Goal: Book appointment/travel/reservation

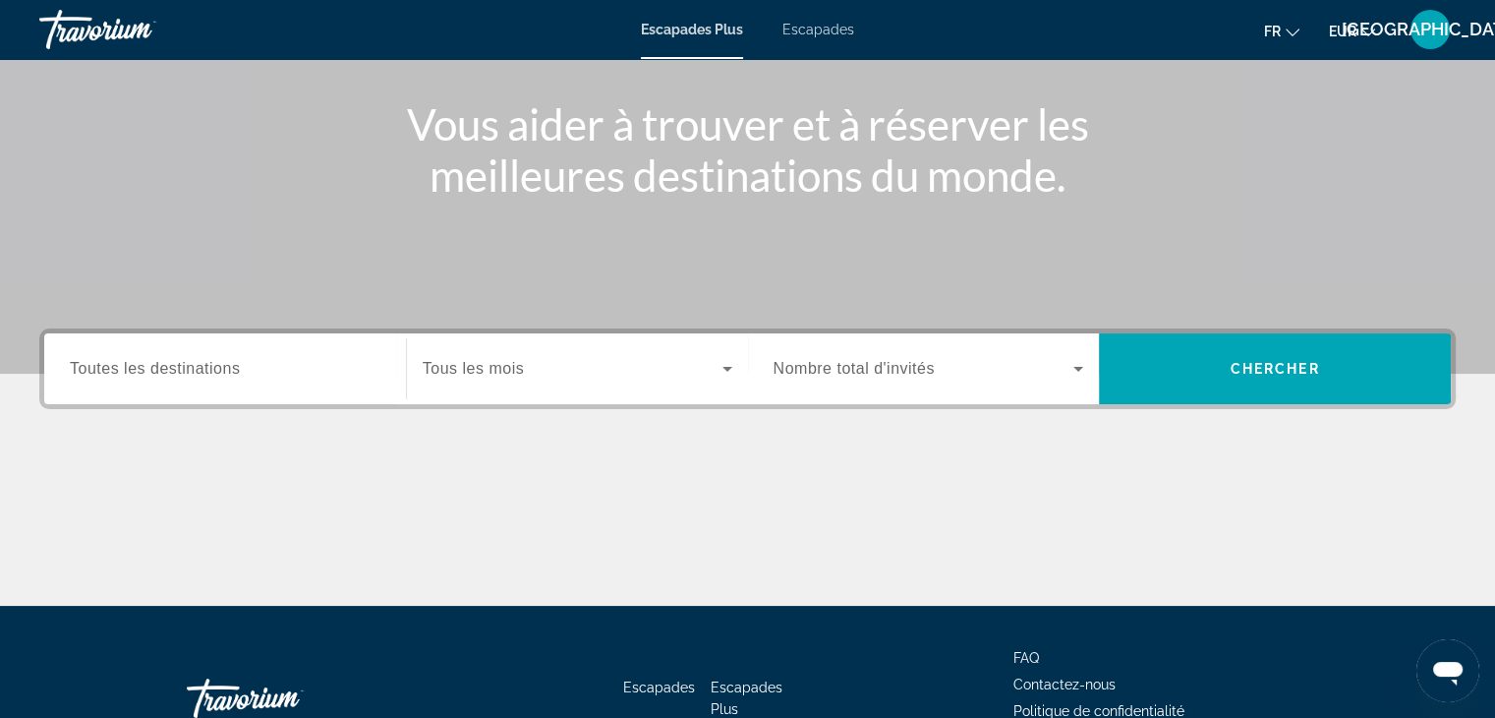
scroll to position [216, 0]
click at [287, 365] on input "Destination Toutes les destinations" at bounding box center [225, 370] width 311 height 24
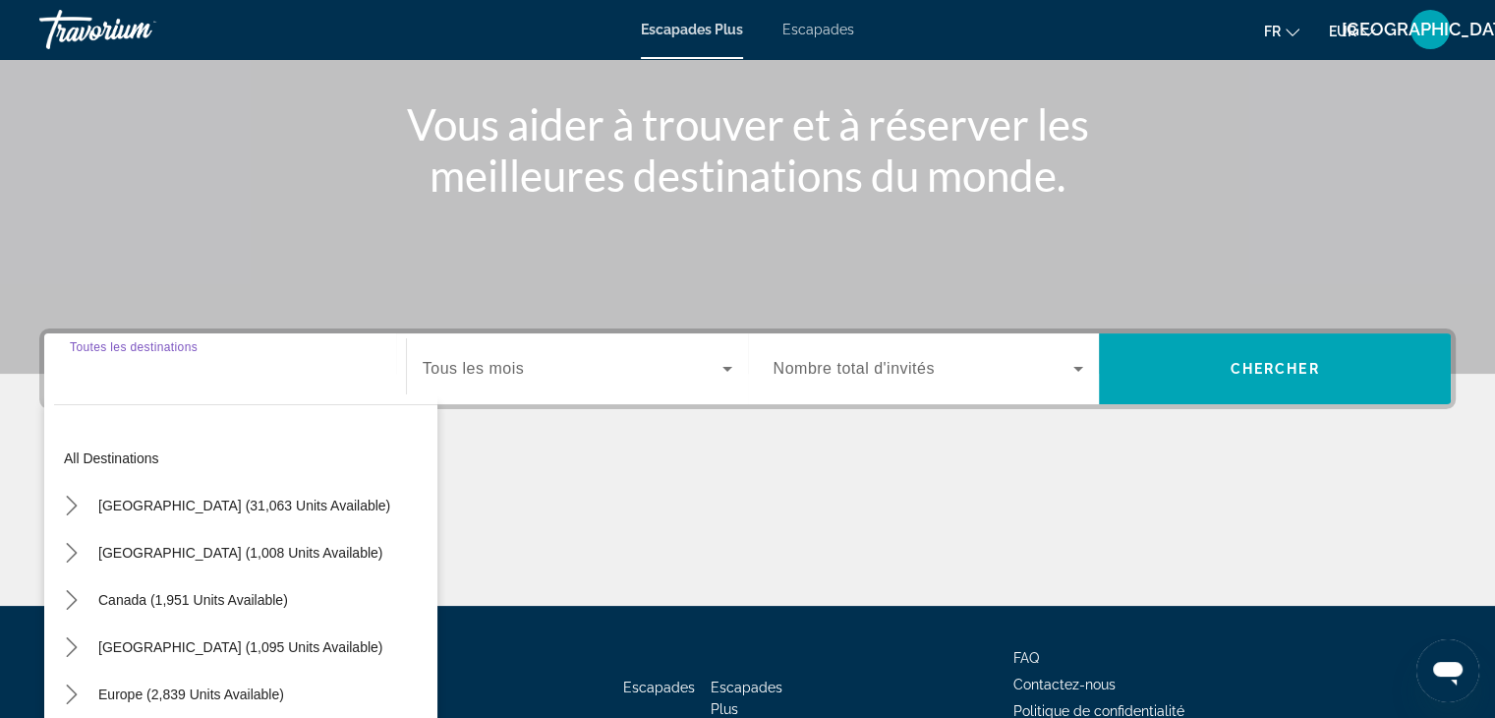
scroll to position [345, 0]
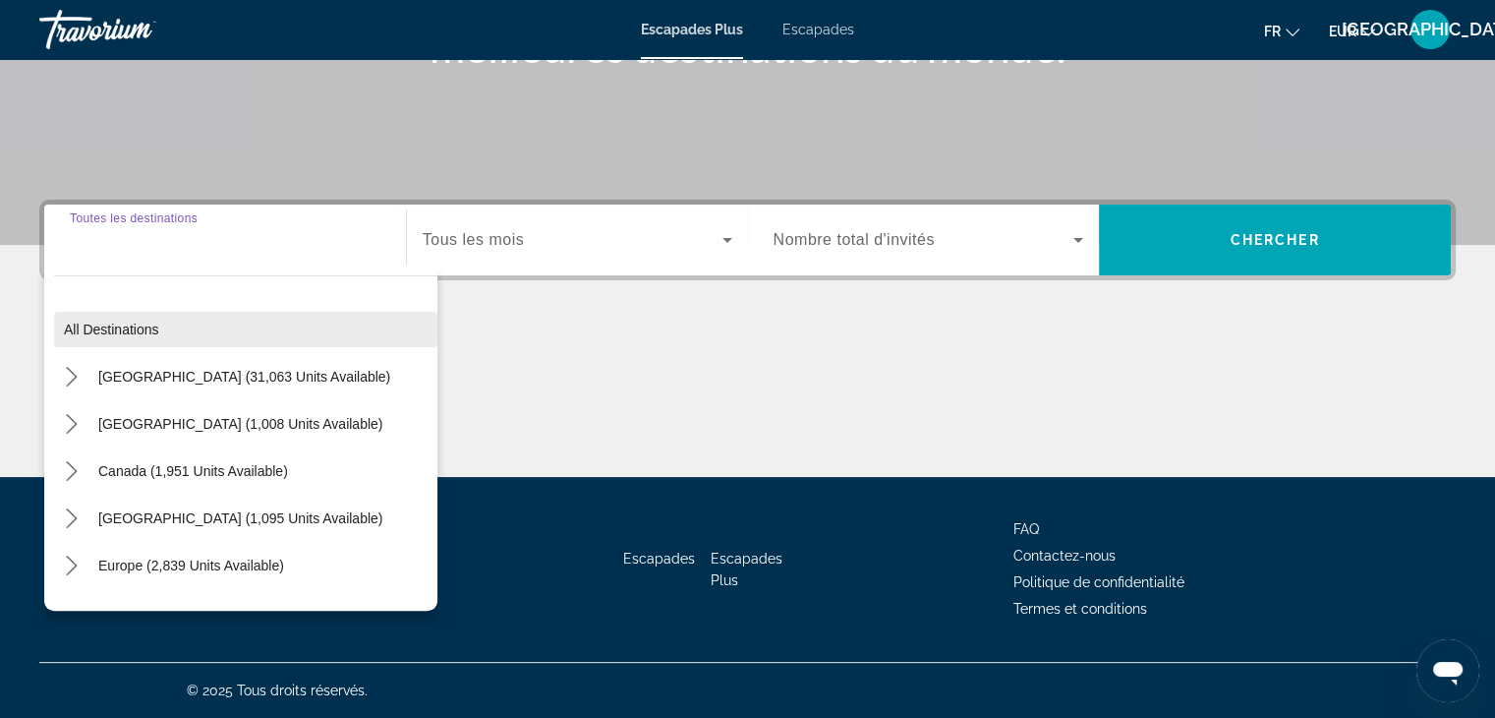
click at [176, 326] on span "Select destination: All destinations" at bounding box center [245, 329] width 383 height 47
type input "**********"
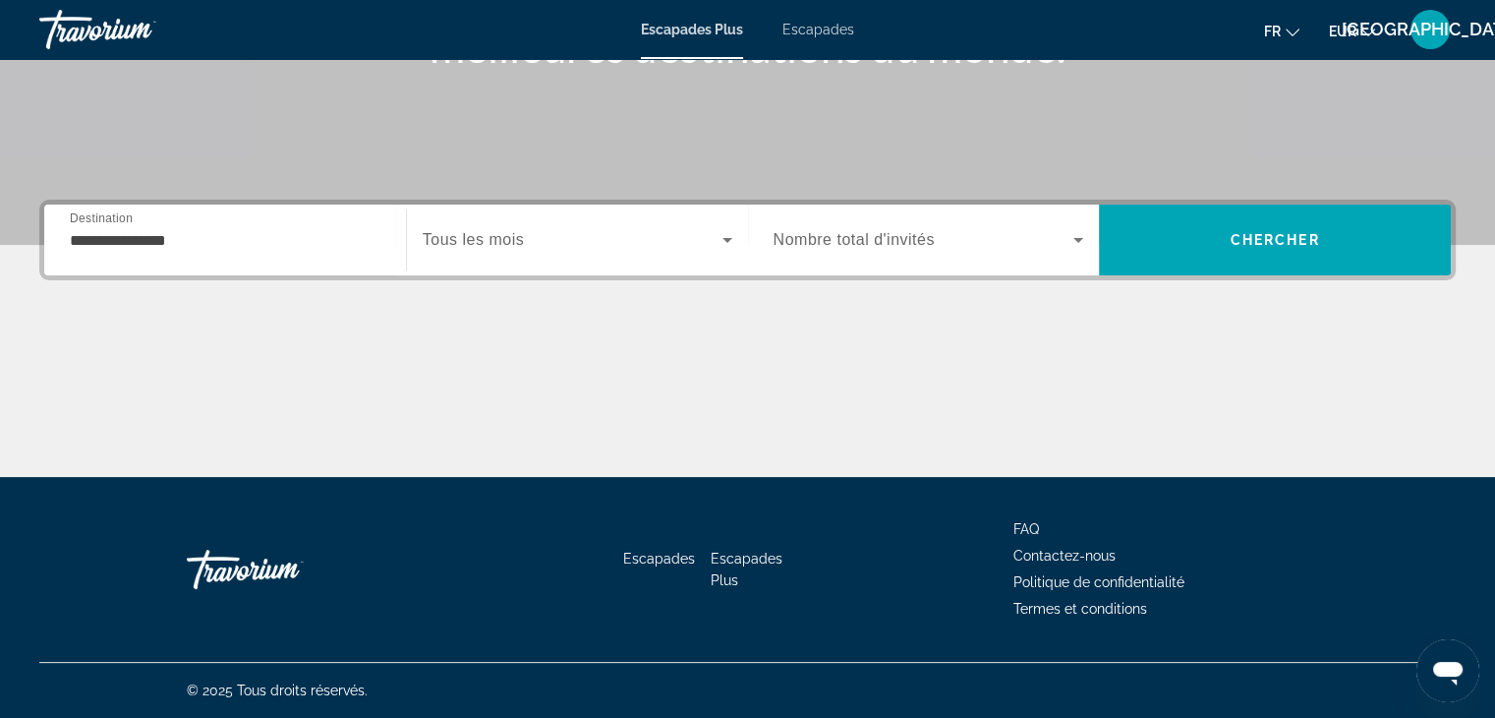
click at [523, 247] on span "Widget de recherche" at bounding box center [573, 240] width 300 height 24
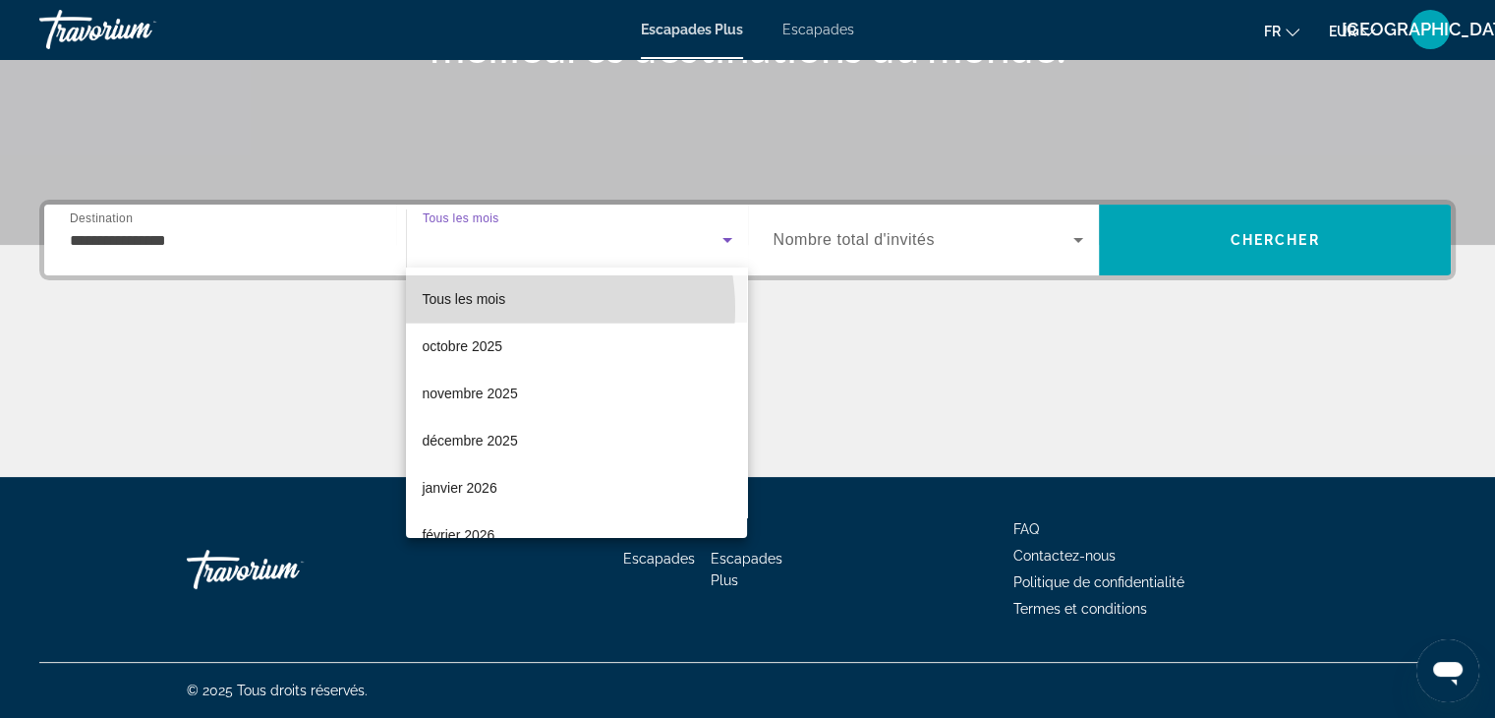
click at [519, 309] on mat-option "Tous les mois" at bounding box center [576, 298] width 341 height 47
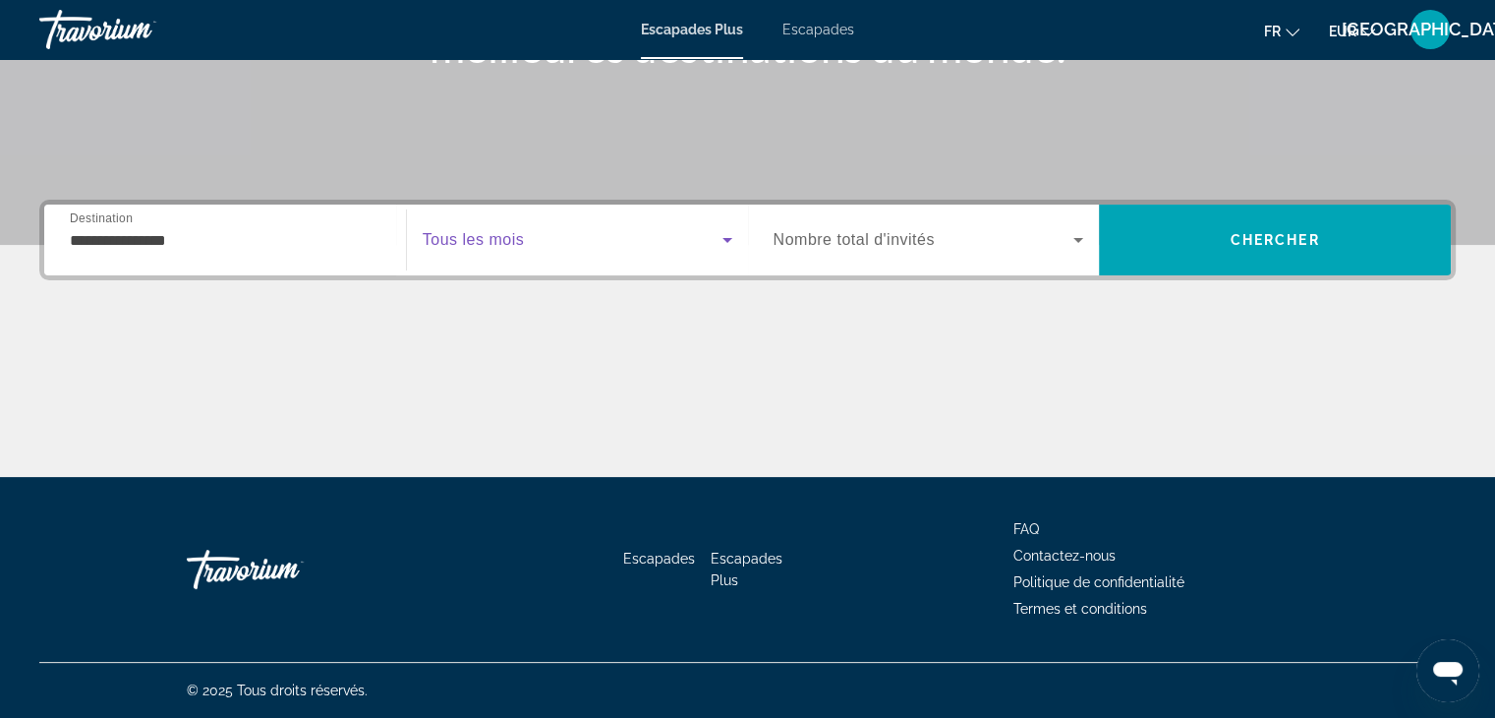
click at [831, 240] on span "Nombre total d'invités" at bounding box center [854, 239] width 161 height 17
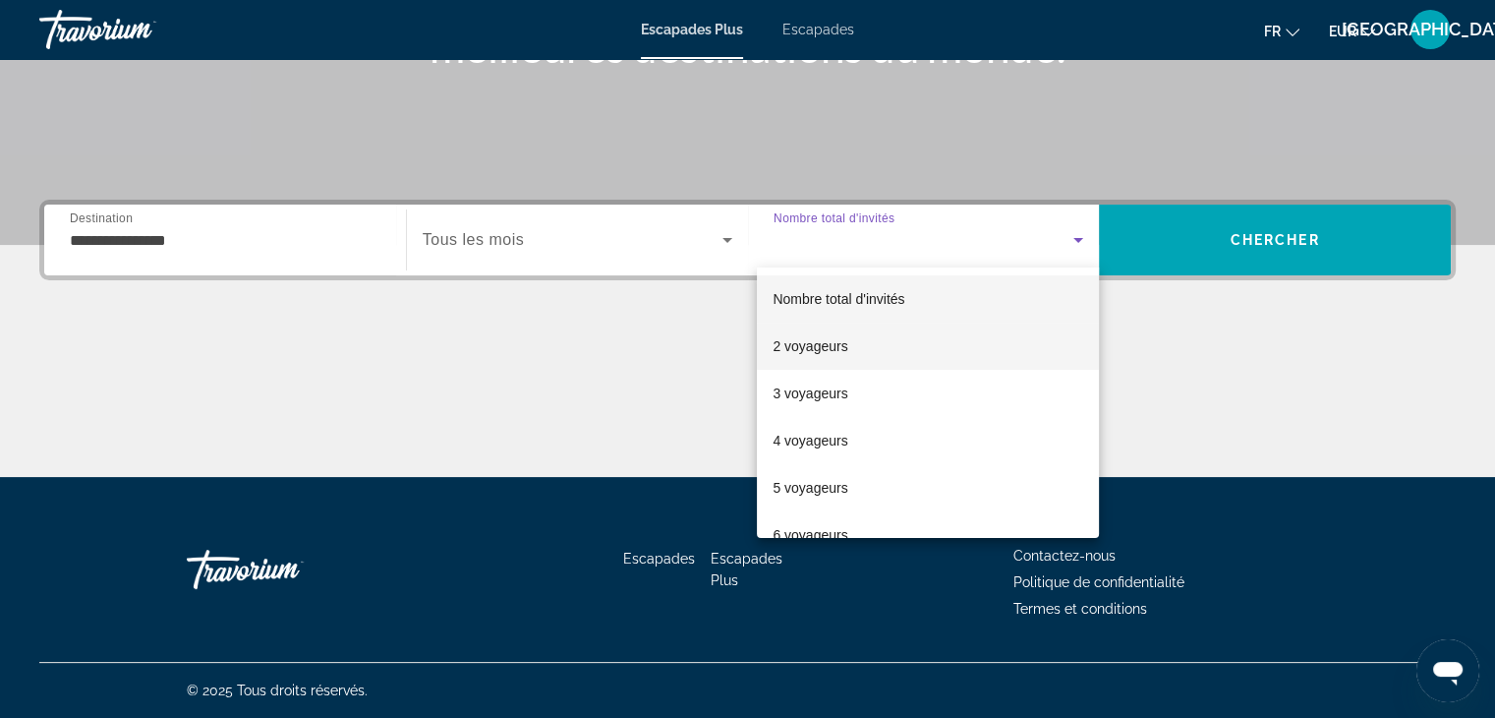
click at [869, 351] on mat-option "2 voyageurs" at bounding box center [928, 345] width 342 height 47
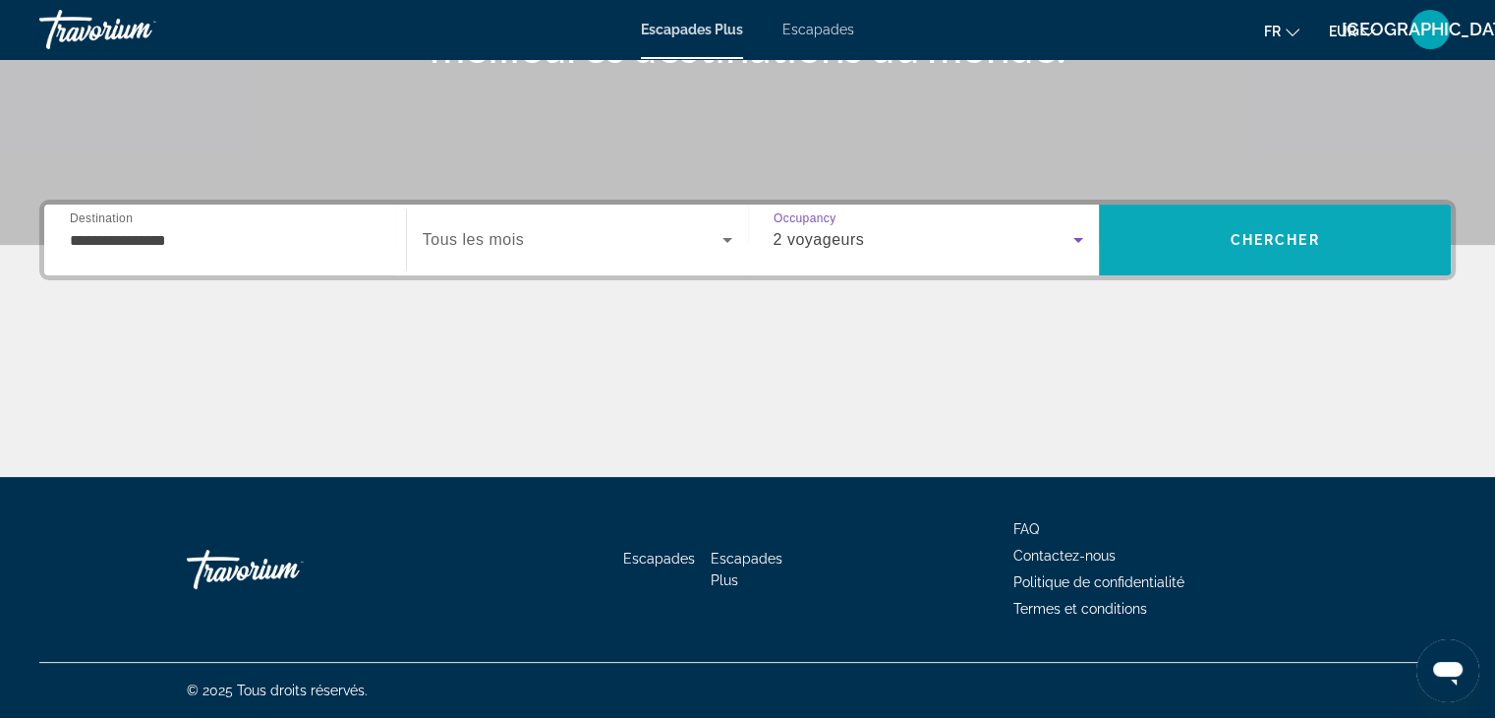
click at [1182, 261] on span "Recherche" at bounding box center [1275, 239] width 352 height 47
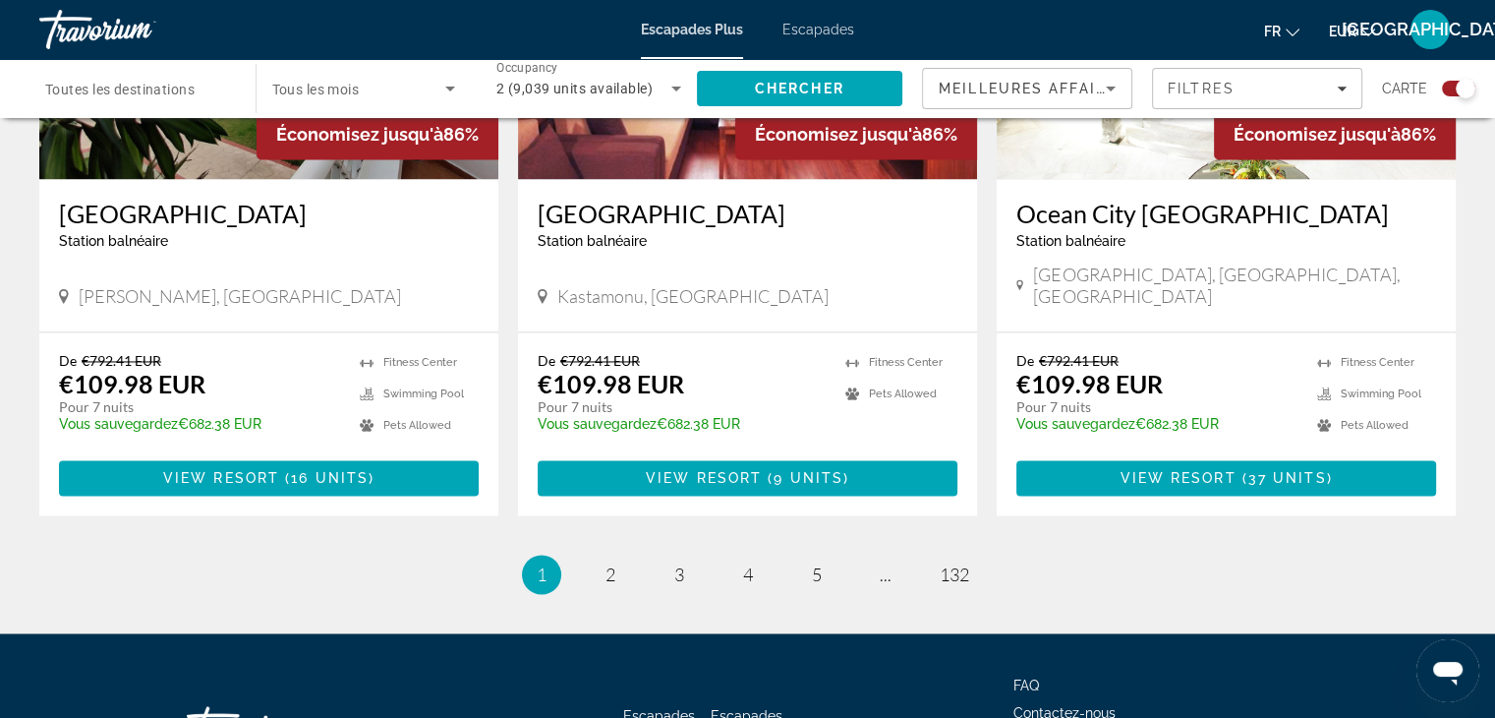
scroll to position [3067, 0]
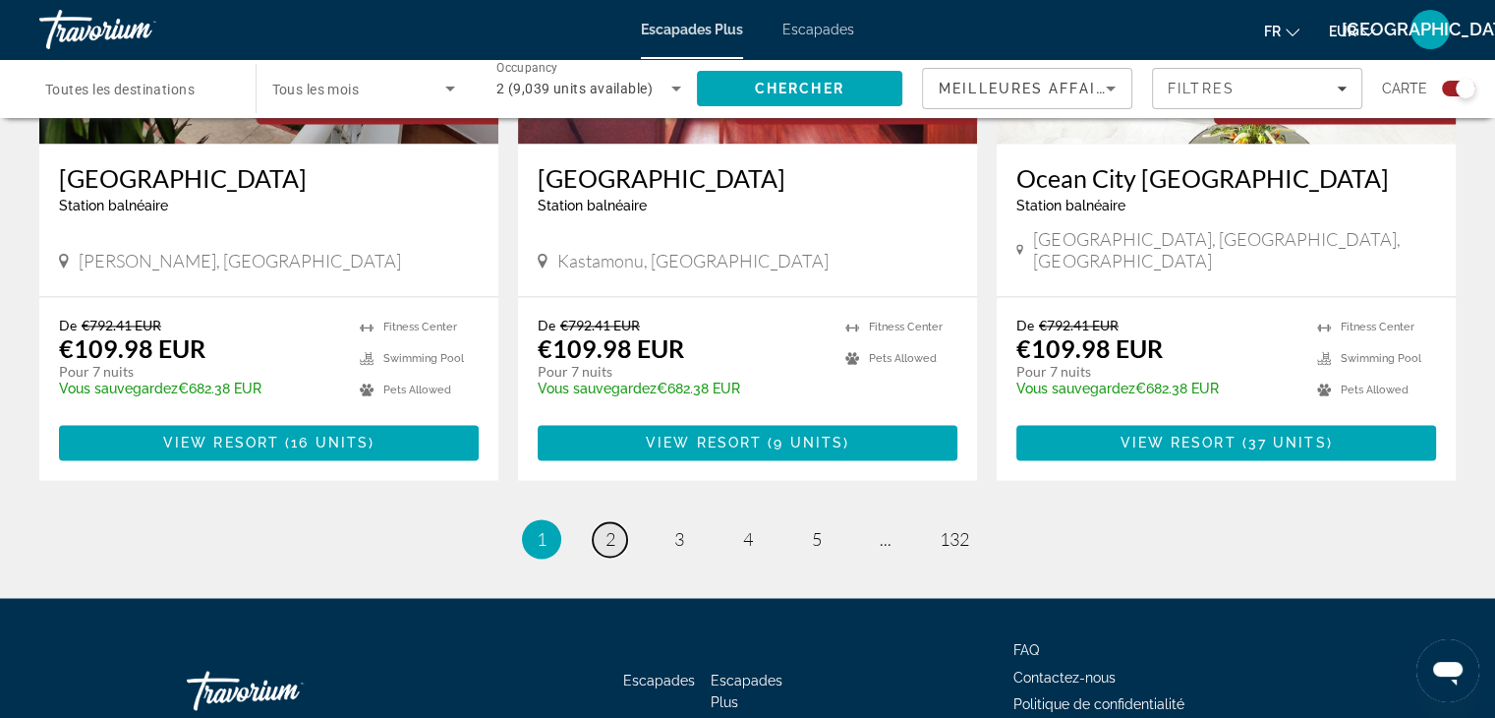
click at [605, 528] on span "2" at bounding box center [610, 539] width 10 height 22
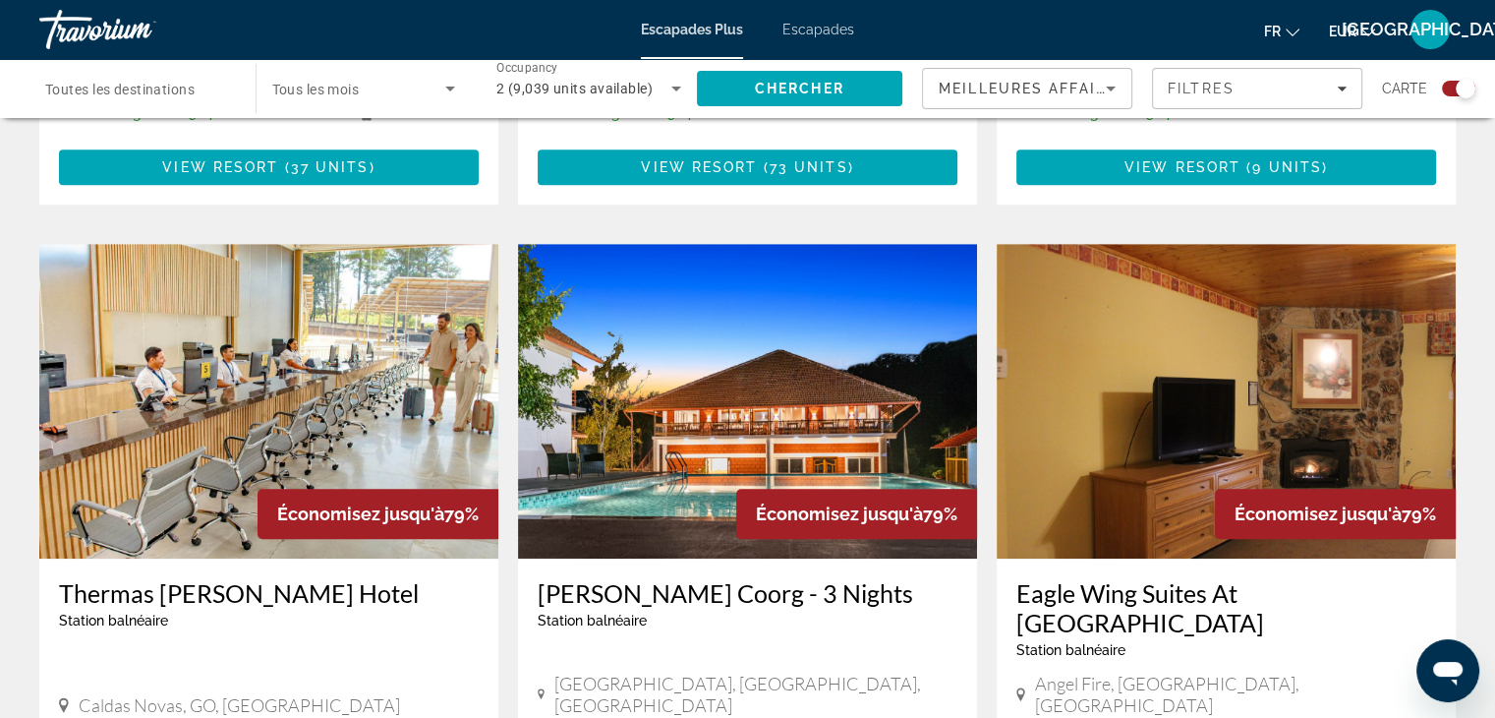
scroll to position [1406, 0]
